Goal: Transaction & Acquisition: Book appointment/travel/reservation

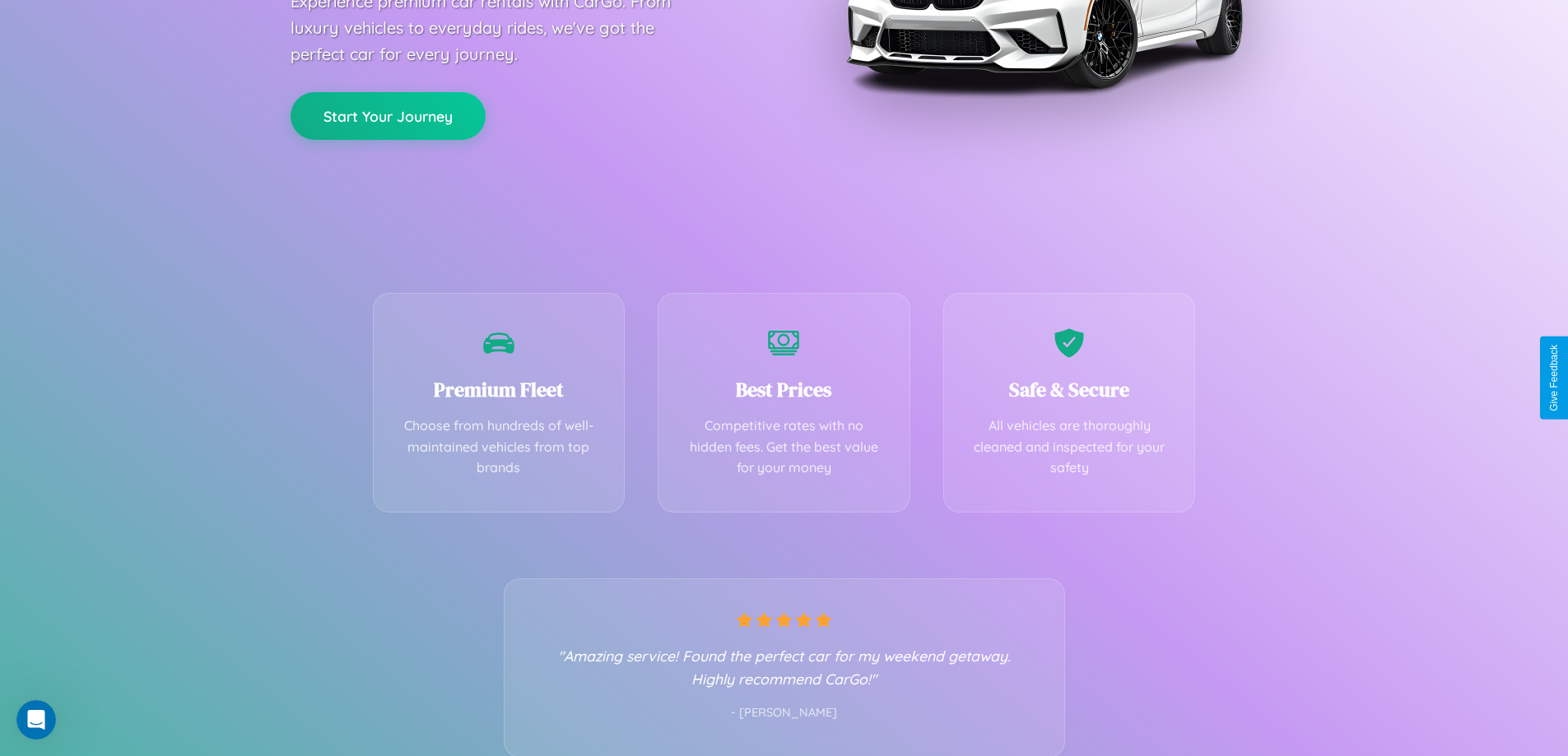
scroll to position [324, 0]
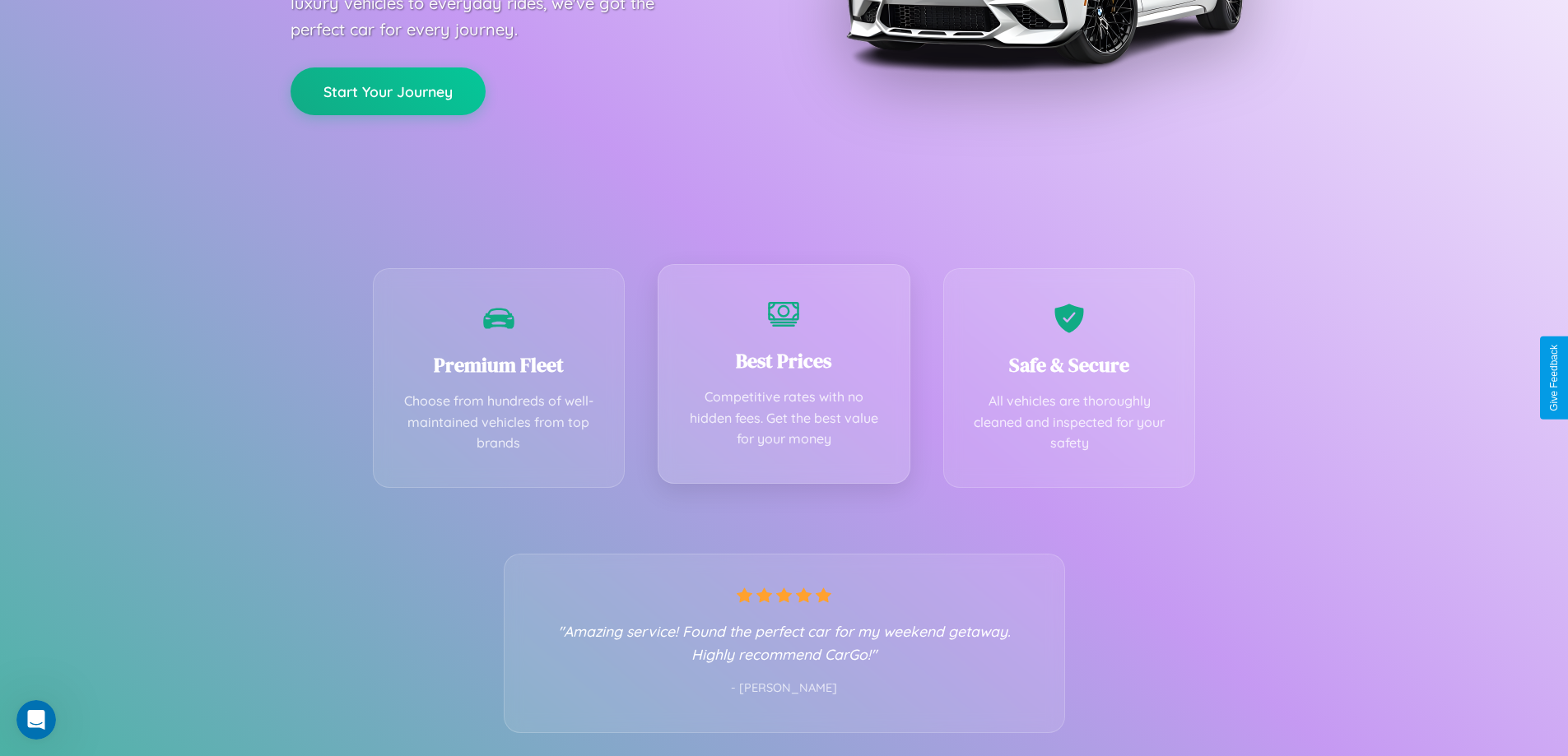
click at [784, 378] on div "Best Prices Competitive rates with no hidden fees. Get the best value for your …" at bounding box center [784, 374] width 253 height 220
click at [388, 90] on button "Start Your Journey" at bounding box center [388, 89] width 195 height 48
click at [388, 89] on button "Start Your Journey" at bounding box center [388, 89] width 195 height 48
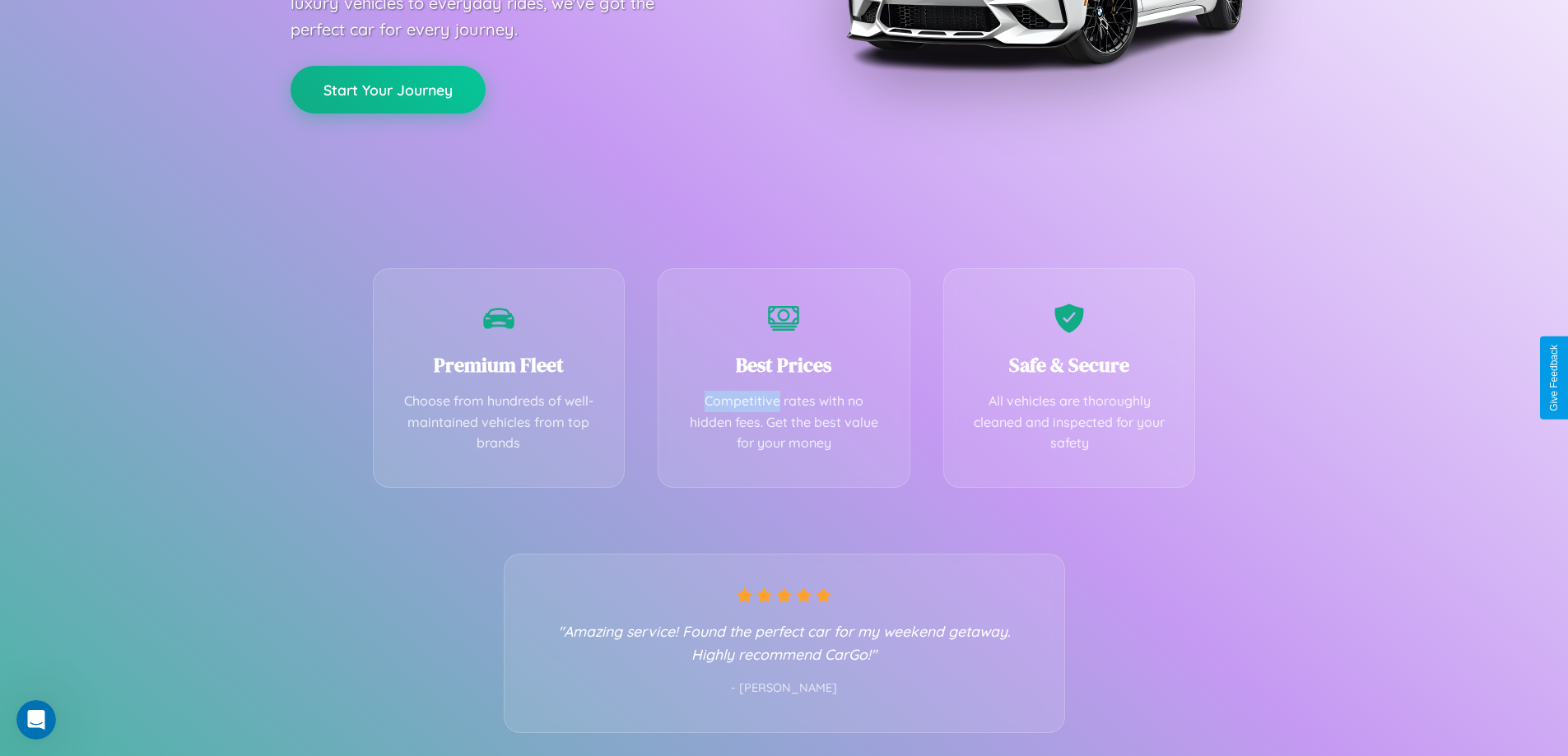
click at [388, 89] on button "Start Your Journey" at bounding box center [388, 89] width 195 height 48
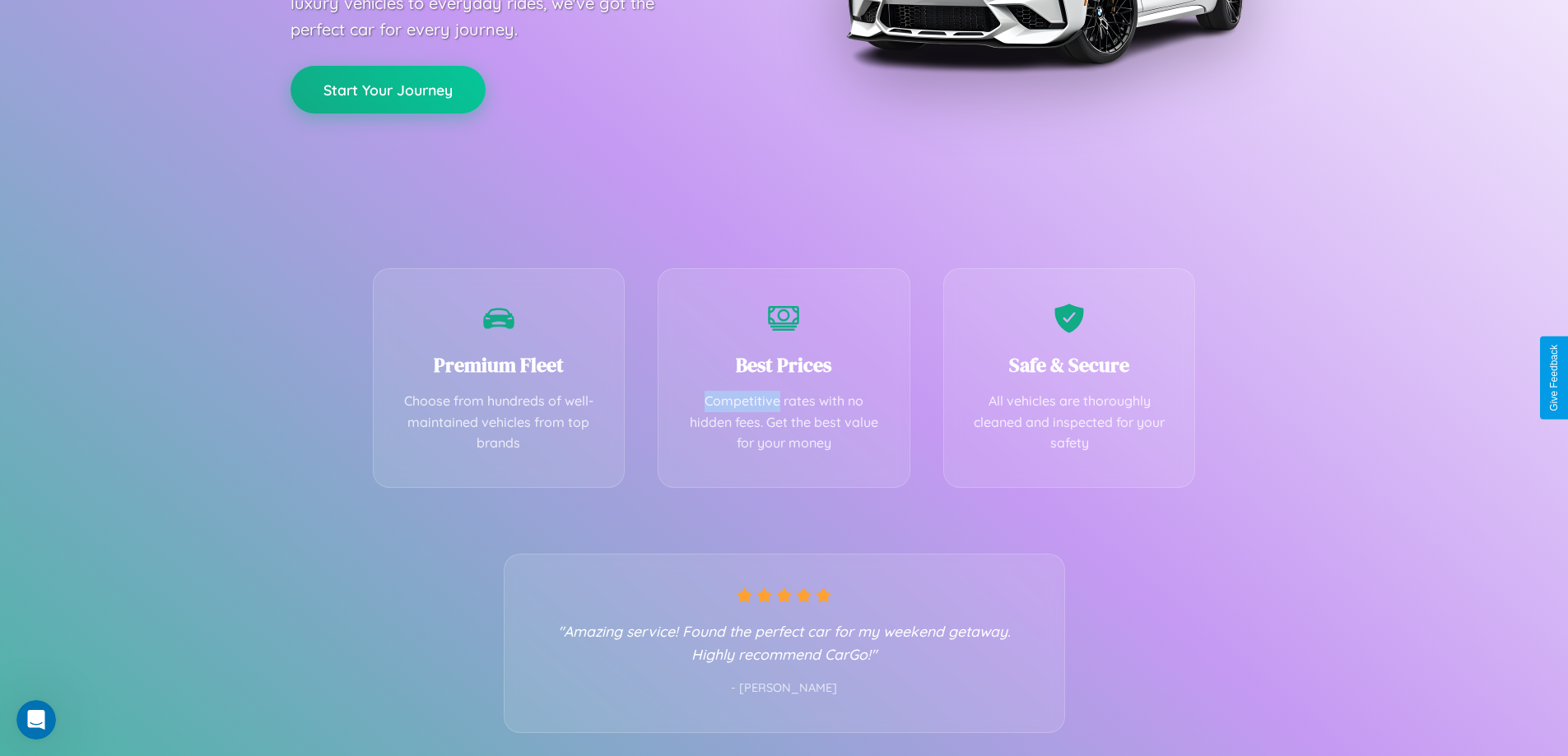
click at [388, 89] on button "Start Your Journey" at bounding box center [388, 89] width 195 height 48
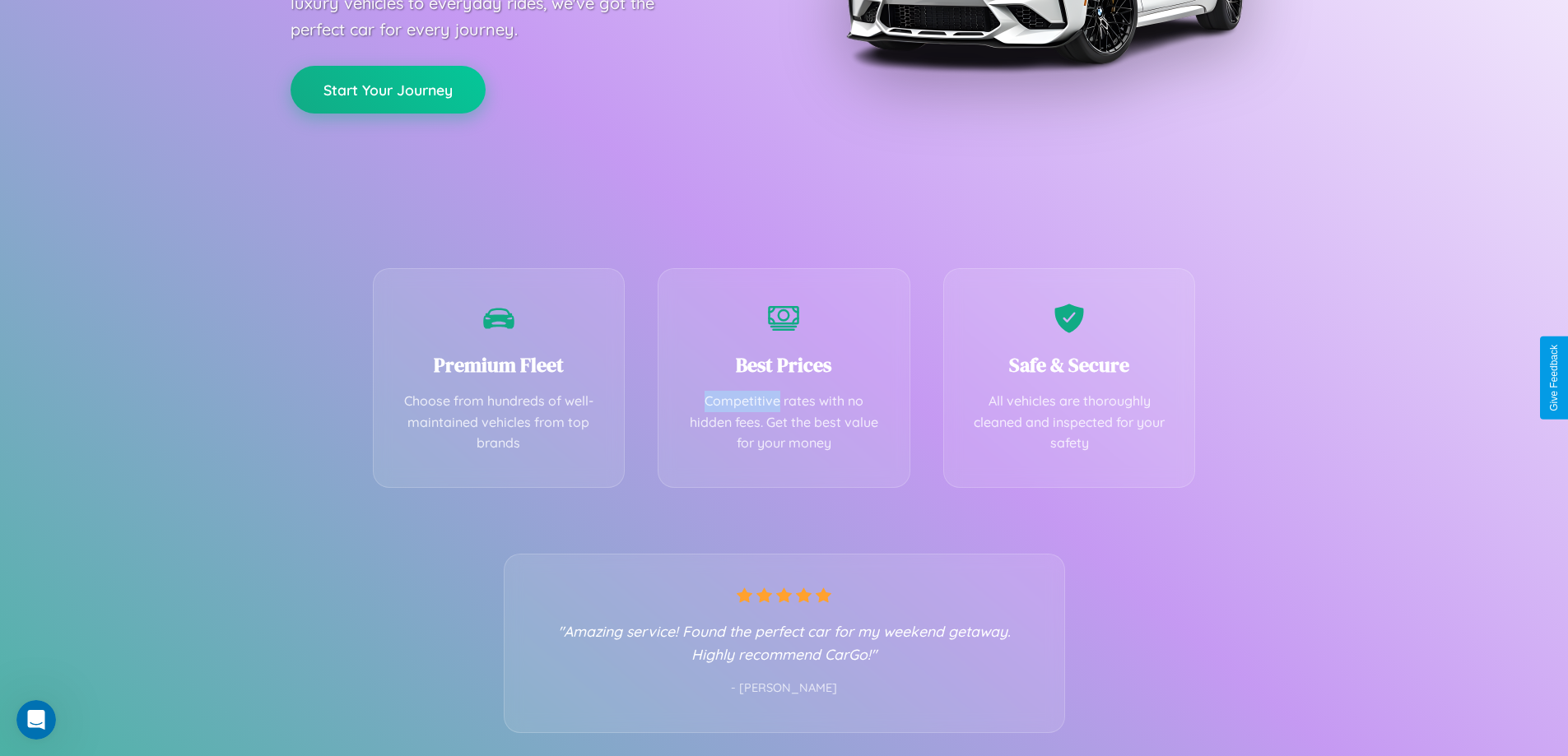
click at [388, 89] on button "Start Your Journey" at bounding box center [388, 89] width 195 height 48
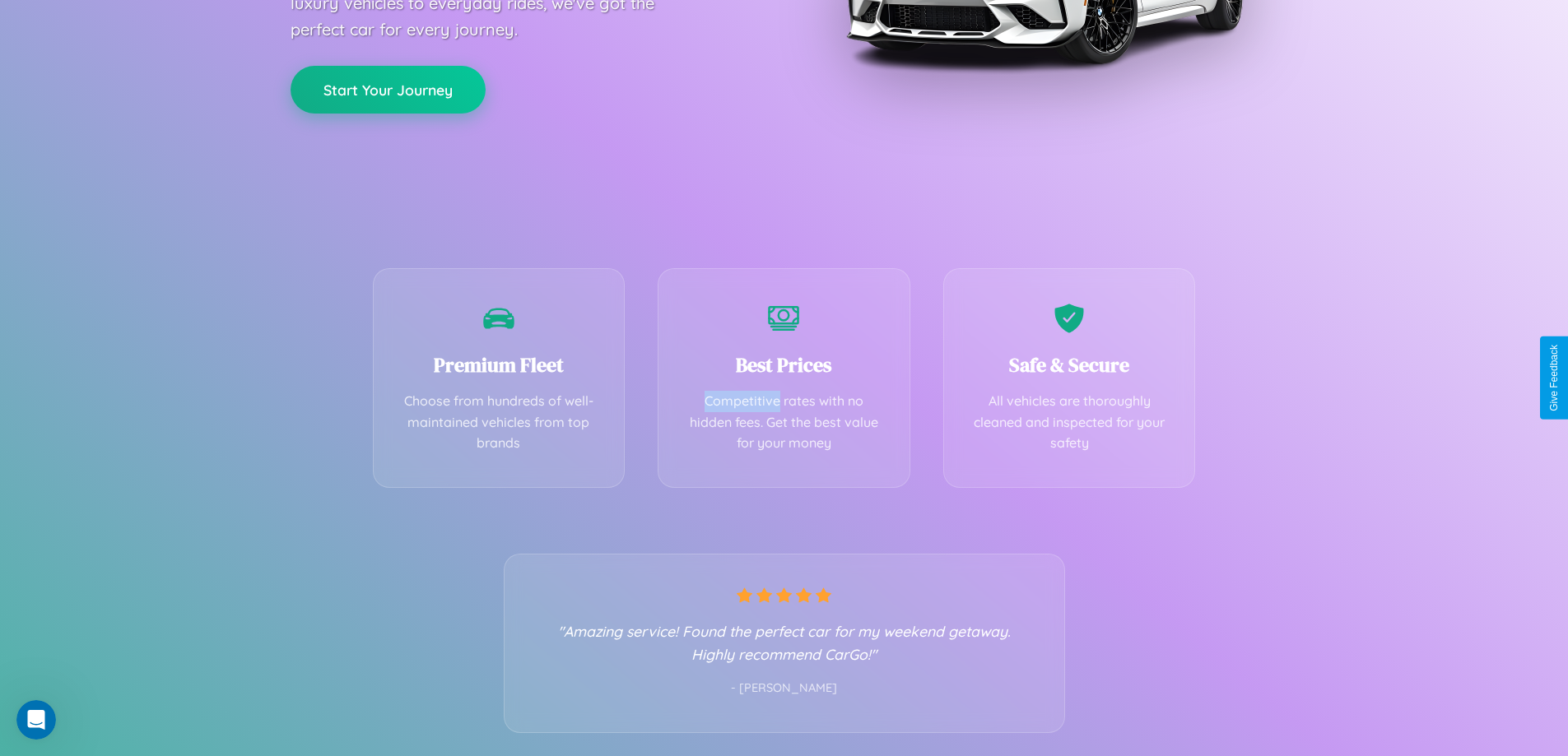
click at [388, 89] on button "Start Your Journey" at bounding box center [388, 89] width 195 height 48
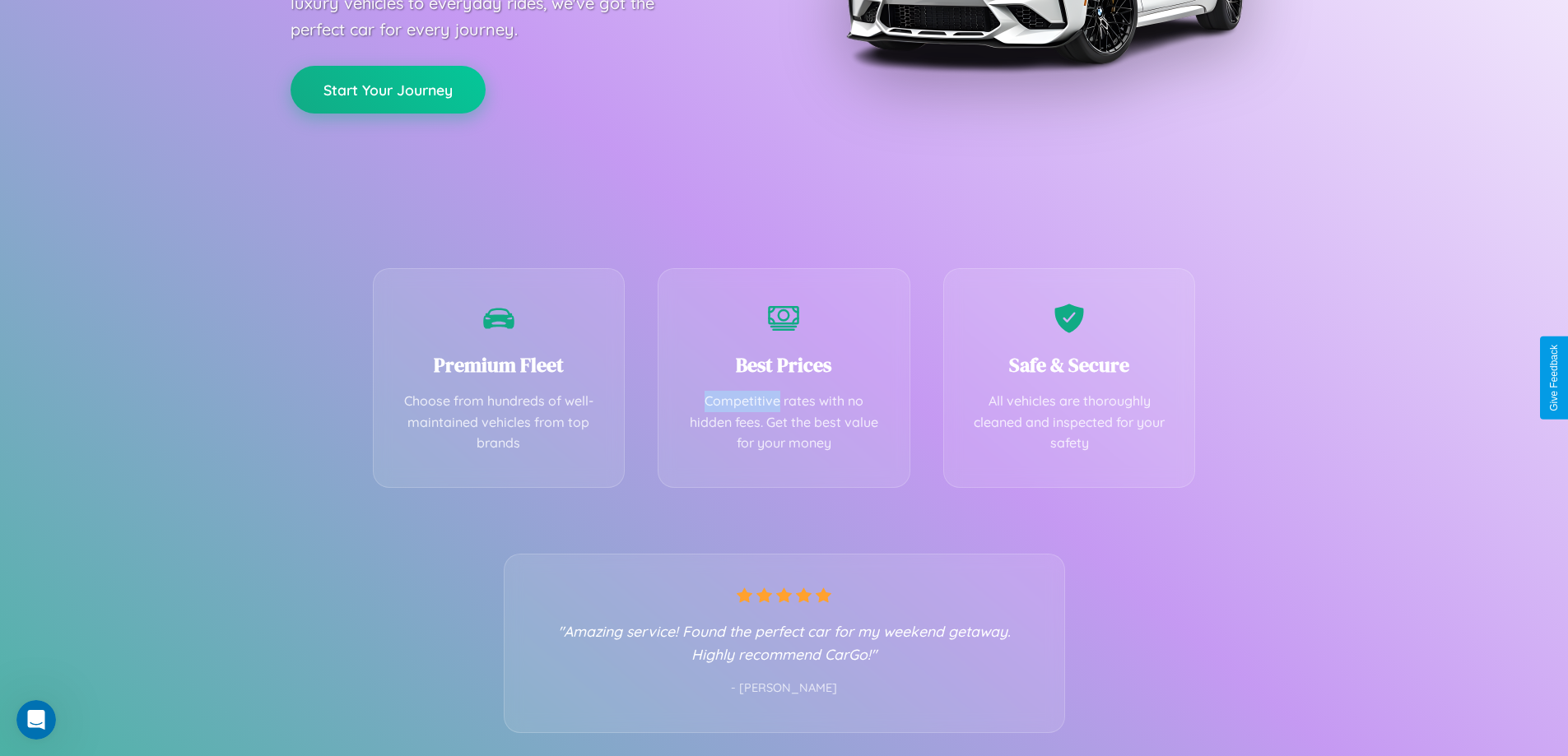
click at [388, 89] on button "Start Your Journey" at bounding box center [388, 89] width 195 height 48
